Goal: Find specific page/section: Find specific page/section

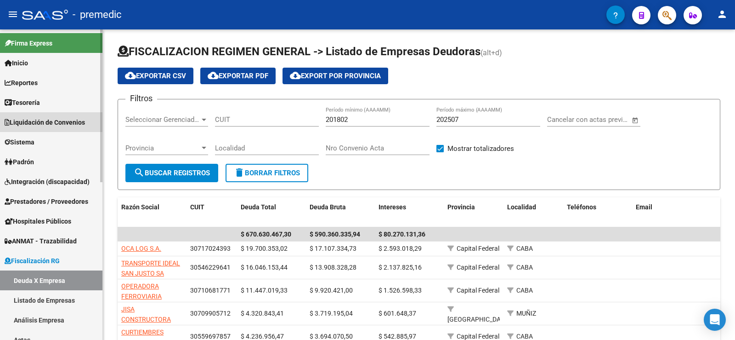
click at [48, 125] on span "Liquidación de Convenios" at bounding box center [45, 122] width 80 height 10
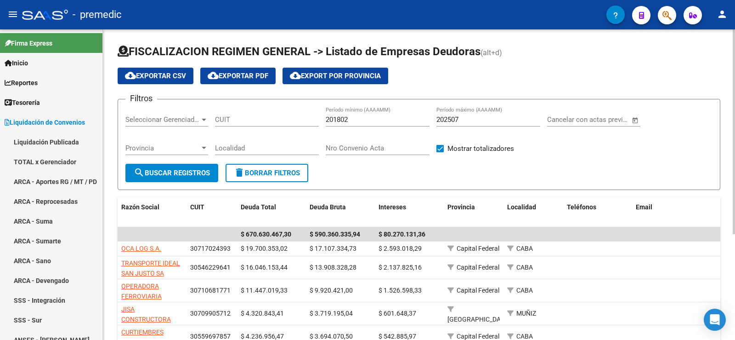
click at [239, 117] on input "CUIT" at bounding box center [267, 119] width 104 height 8
click at [59, 137] on link "Liquidación Publicada" at bounding box center [51, 142] width 103 height 20
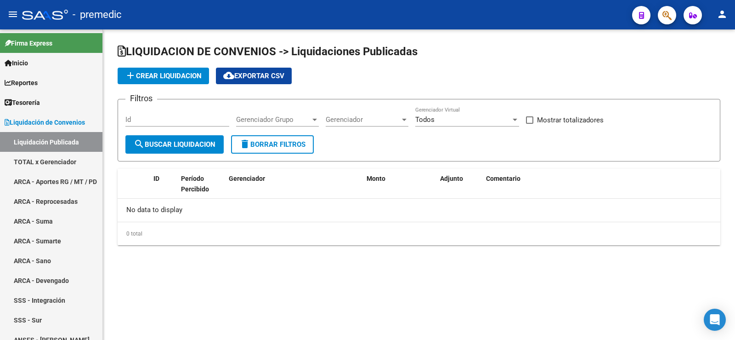
checkbox input "true"
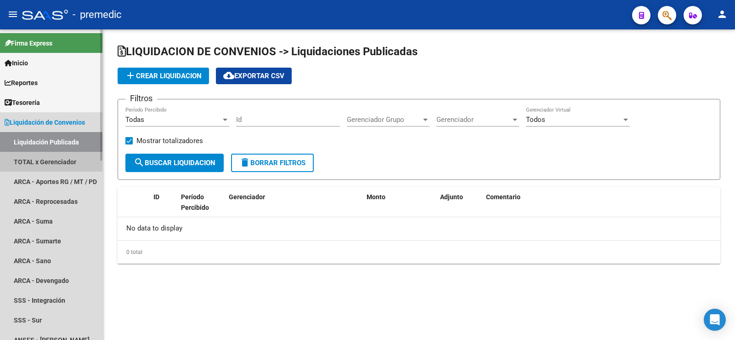
click at [55, 163] on link "TOTAL x Gerenciador" at bounding box center [51, 162] width 103 height 20
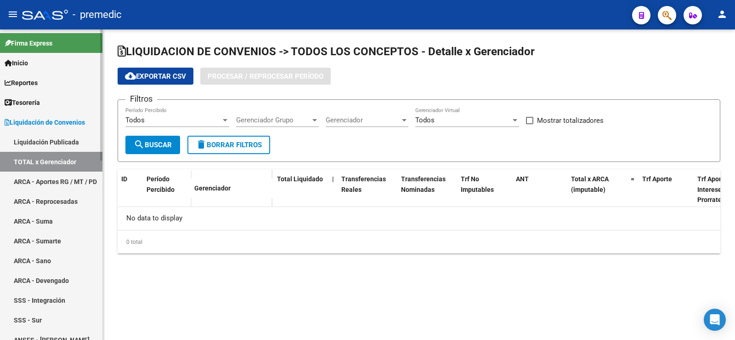
checkbox input "true"
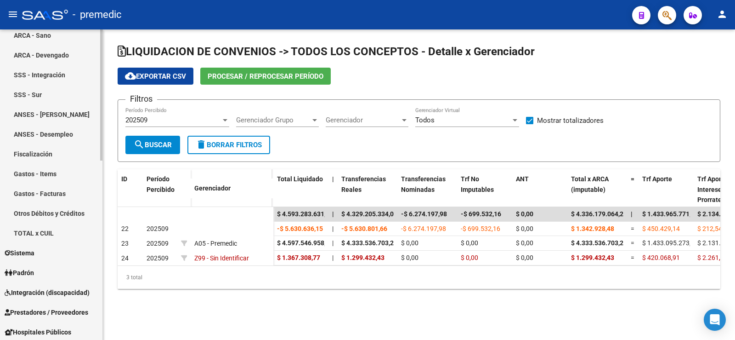
scroll to position [322, 0]
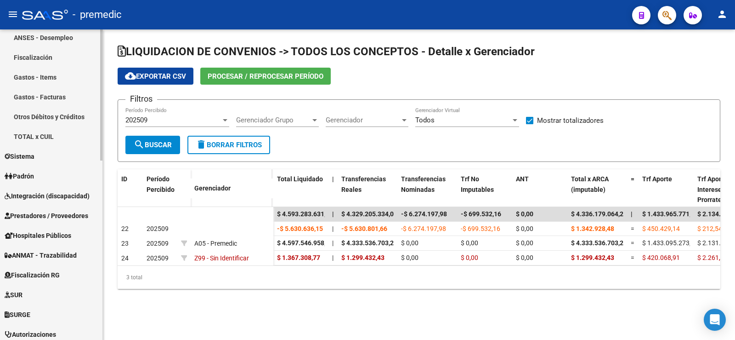
click at [34, 178] on span "Padrón" at bounding box center [19, 176] width 29 height 10
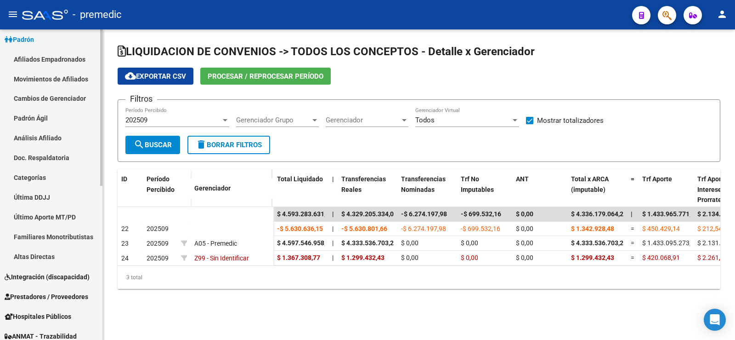
scroll to position [0, 0]
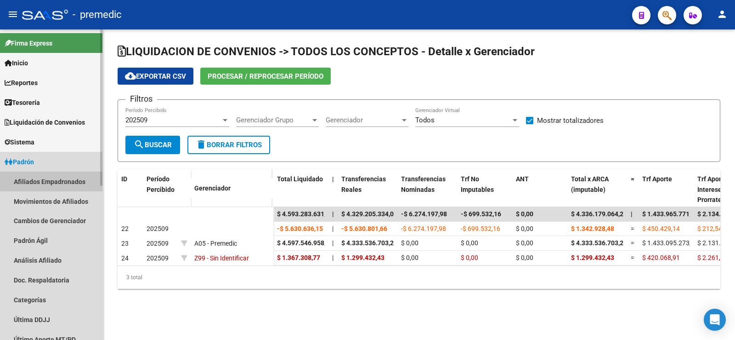
click at [59, 179] on link "Afiliados Empadronados" at bounding box center [51, 181] width 103 height 20
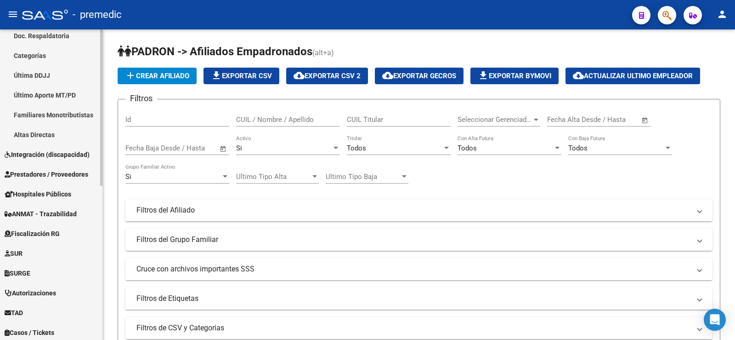
scroll to position [214, 0]
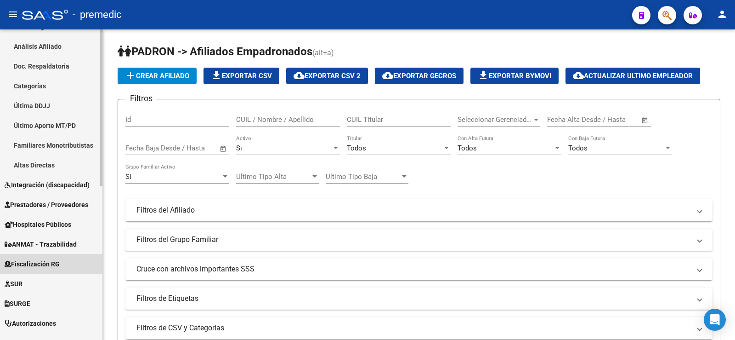
click at [48, 265] on span "Fiscalización RG" at bounding box center [32, 264] width 55 height 10
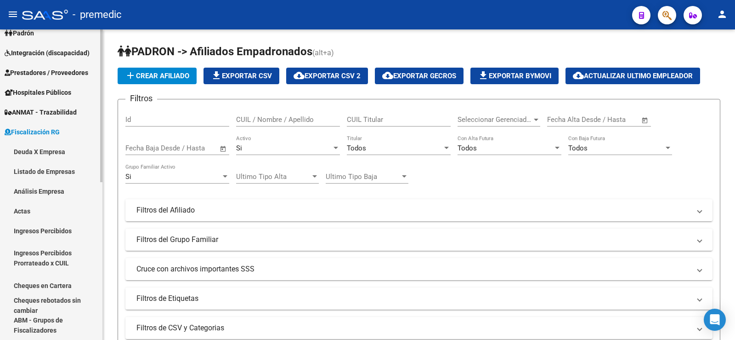
scroll to position [76, 0]
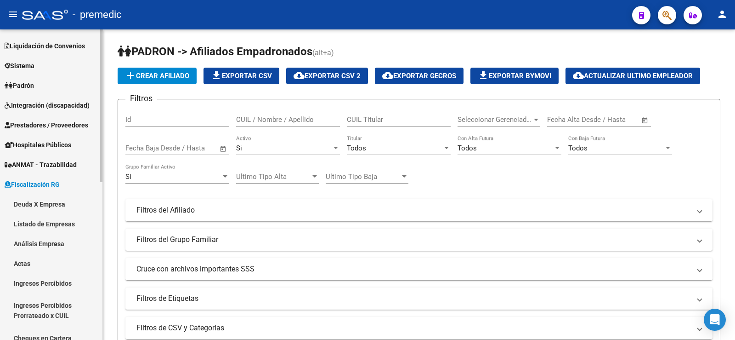
click at [67, 282] on link "Ingresos Percibidos" at bounding box center [51, 283] width 103 height 20
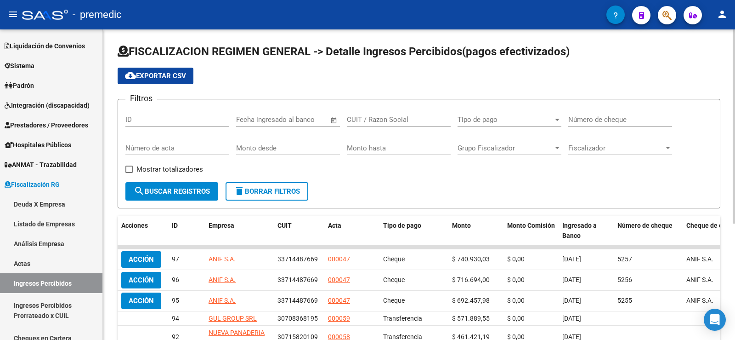
click at [387, 119] on input "CUIT / Razon Social" at bounding box center [399, 119] width 104 height 8
paste input "30707396780"
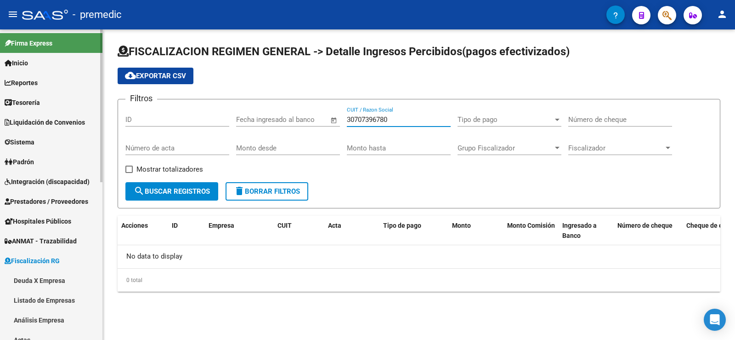
type input "30707396780"
click at [77, 122] on span "Liquidación de Convenios" at bounding box center [45, 122] width 80 height 10
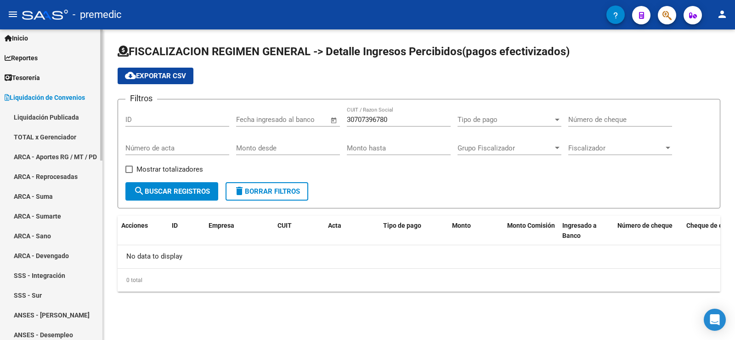
scroll to position [46, 0]
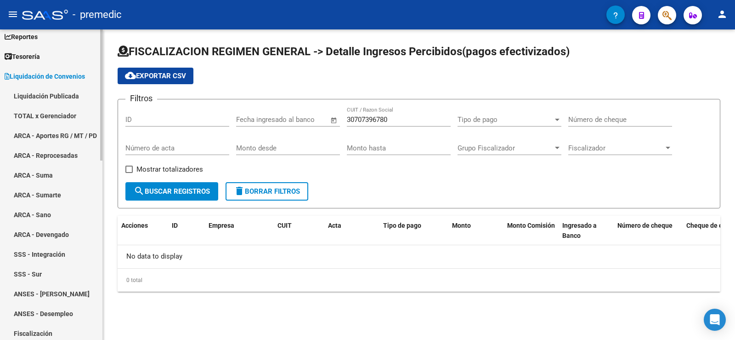
click at [63, 118] on link "TOTAL x Gerenciador" at bounding box center [51, 116] width 103 height 20
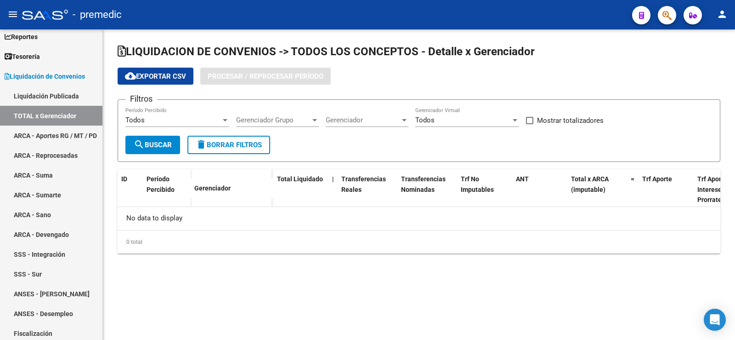
checkbox input "true"
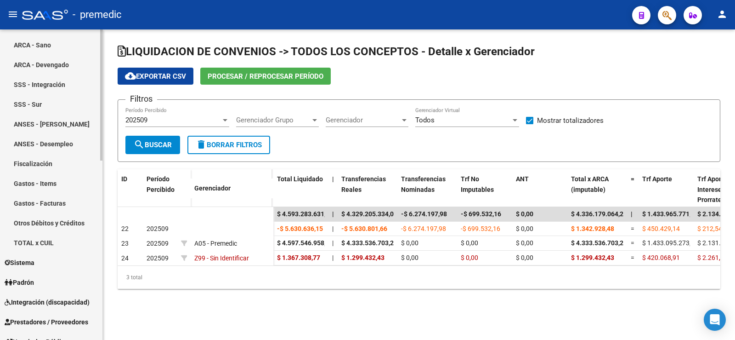
scroll to position [230, 0]
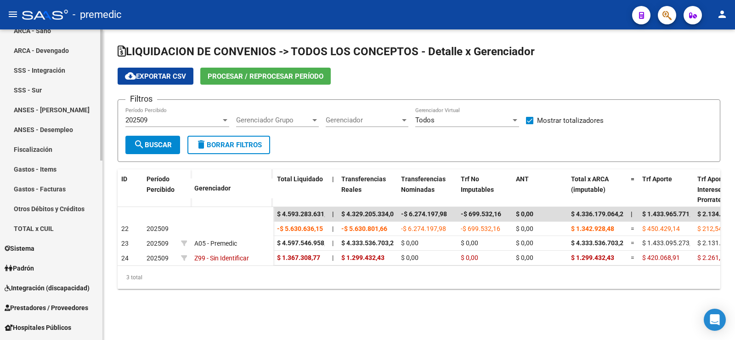
click at [46, 224] on link "TOTAL x CUIL" at bounding box center [51, 228] width 103 height 20
